Goal: Task Accomplishment & Management: Complete application form

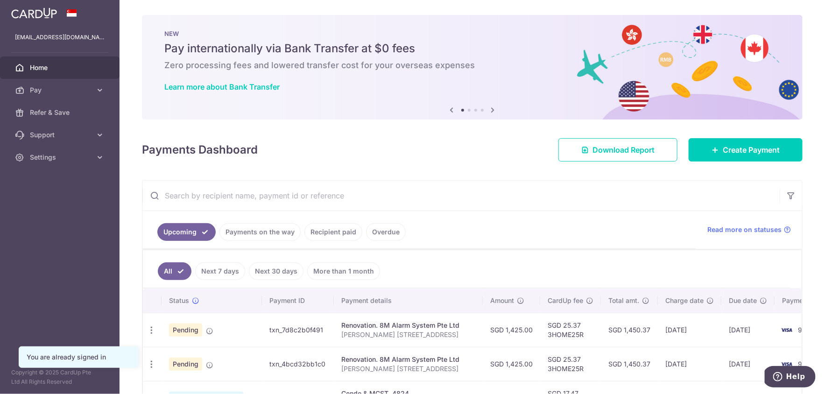
scroll to position [46, 0]
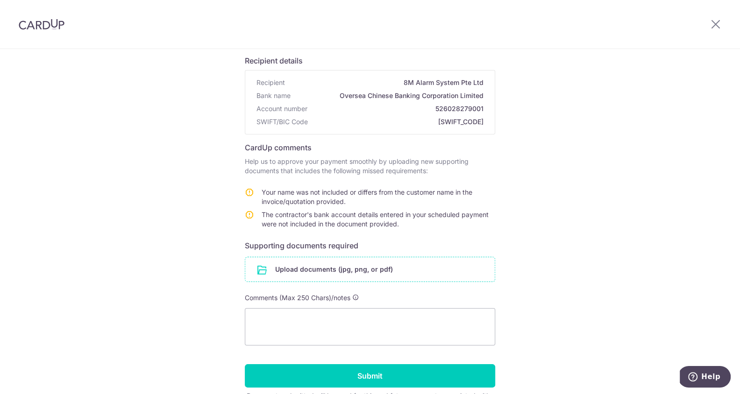
click at [435, 276] on input "file" at bounding box center [369, 269] width 249 height 24
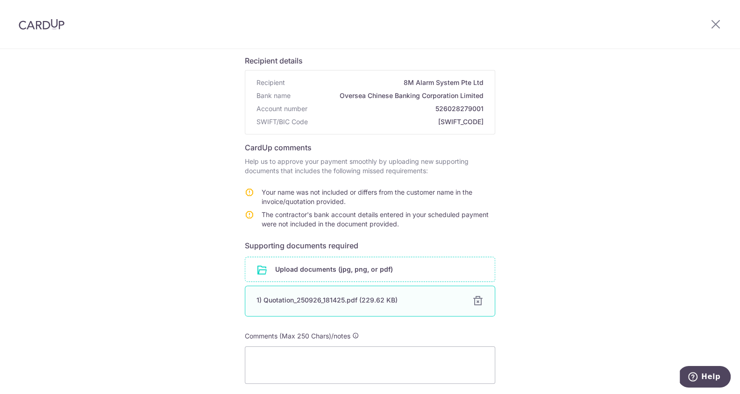
click at [479, 301] on div at bounding box center [477, 301] width 11 height 11
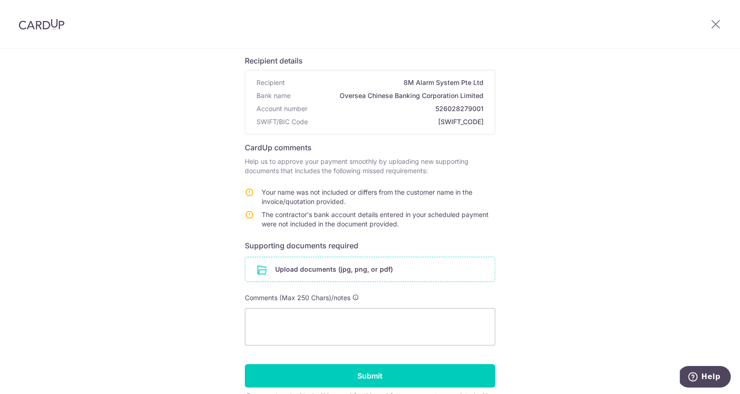
click at [421, 270] on input "file" at bounding box center [369, 269] width 249 height 24
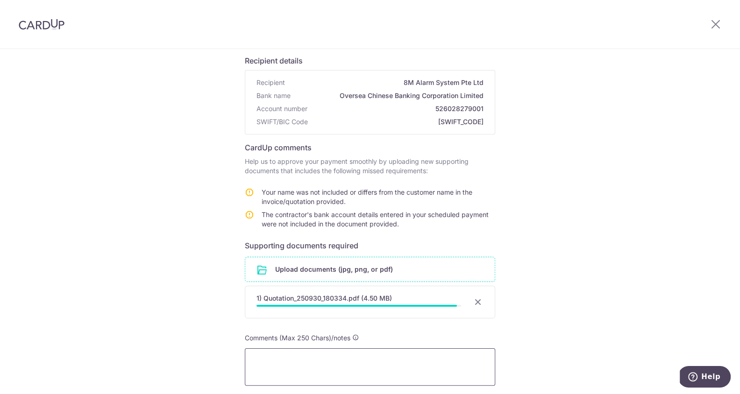
click at [319, 352] on textarea at bounding box center [370, 366] width 250 height 37
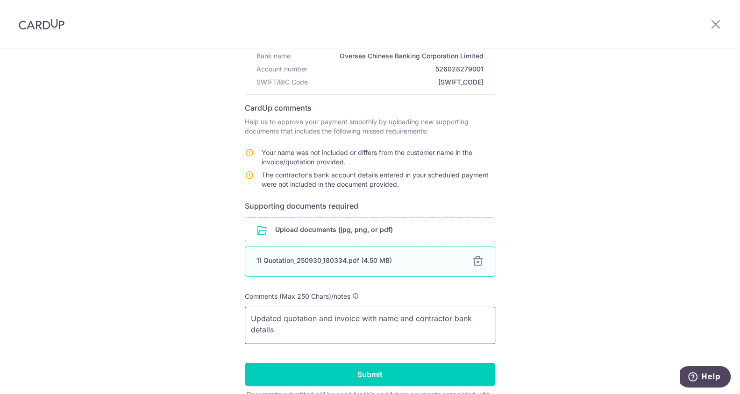
scroll to position [160, 0]
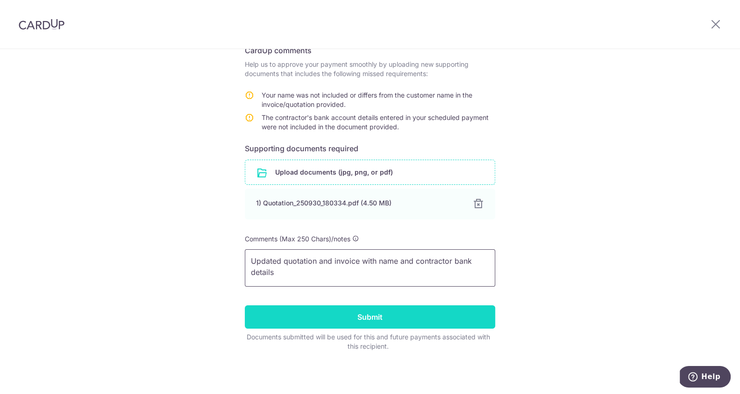
type textarea "Updated quotation and invoice with name and contractor bank details"
click at [383, 324] on input "Submit" at bounding box center [370, 316] width 250 height 23
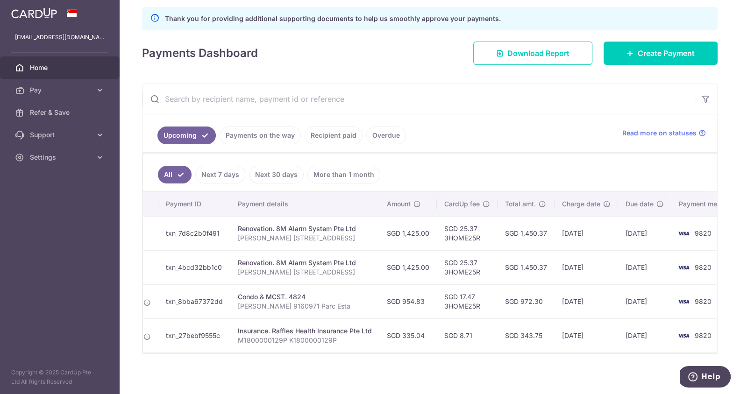
scroll to position [0, 124]
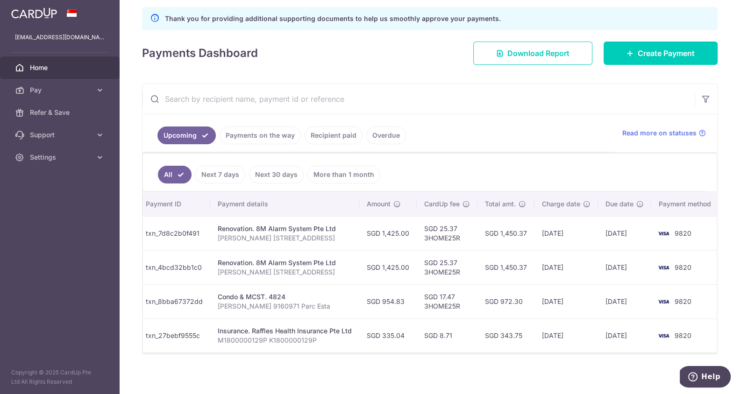
click at [614, 153] on hr at bounding box center [430, 153] width 574 height 0
